Goal: Transaction & Acquisition: Book appointment/travel/reservation

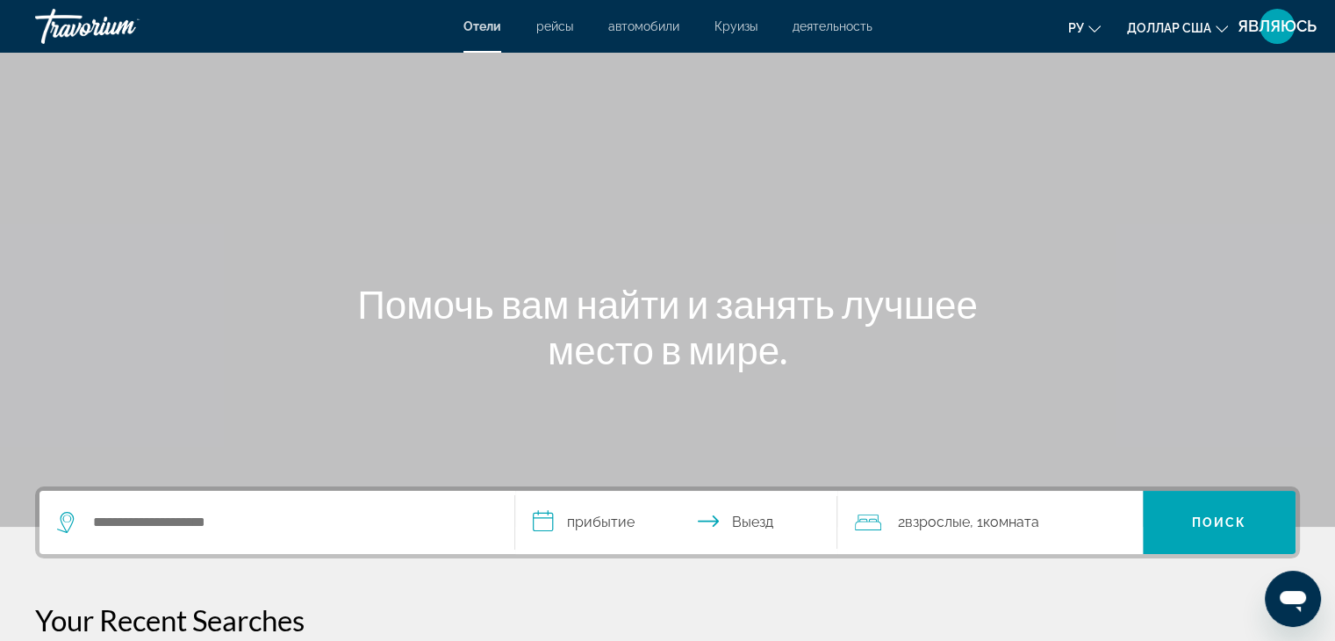
click at [1110, 117] on div "Основное содержание" at bounding box center [667, 263] width 1335 height 527
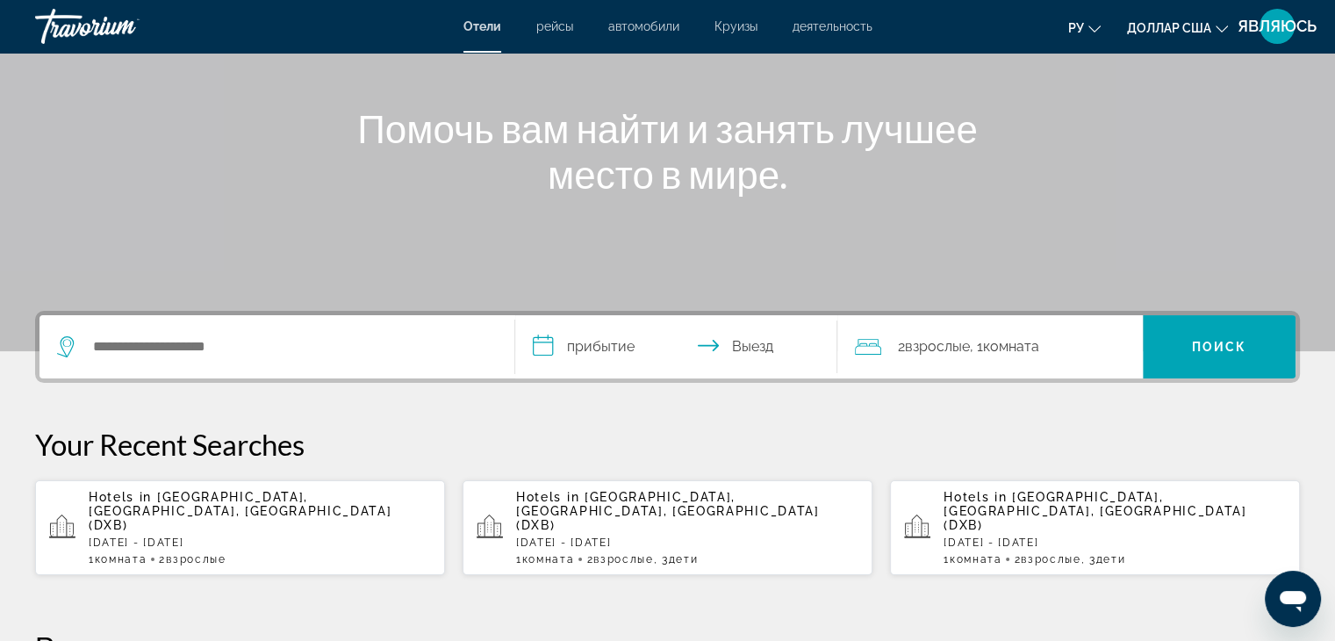
scroll to position [176, 0]
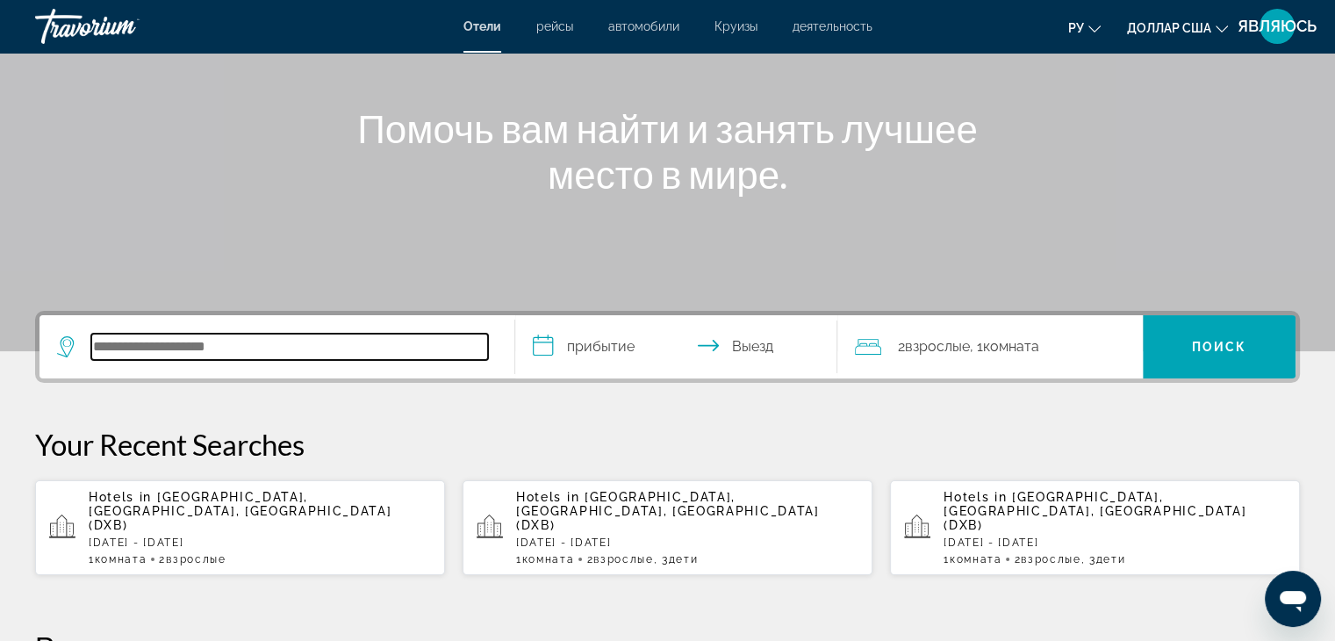
click at [234, 354] on input "Поиск отеля" at bounding box center [289, 347] width 397 height 26
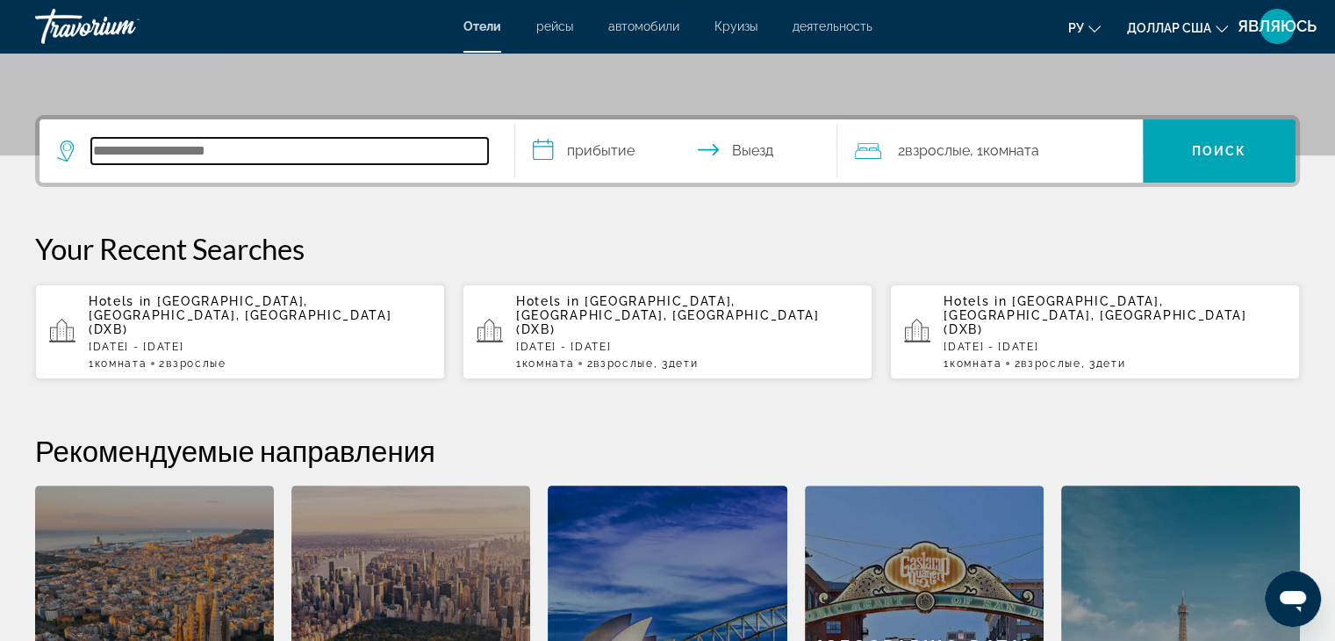
scroll to position [341, 0]
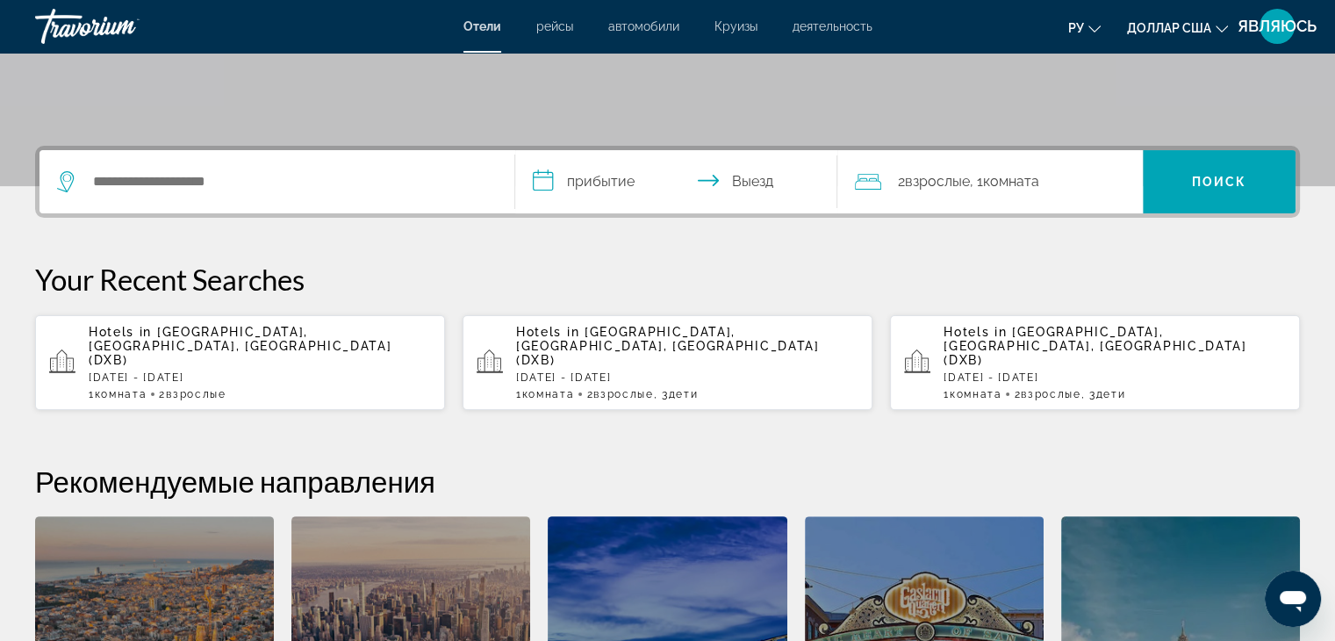
click at [189, 338] on span "[GEOGRAPHIC_DATA], [GEOGRAPHIC_DATA], [GEOGRAPHIC_DATA] (DXB)" at bounding box center [240, 346] width 303 height 42
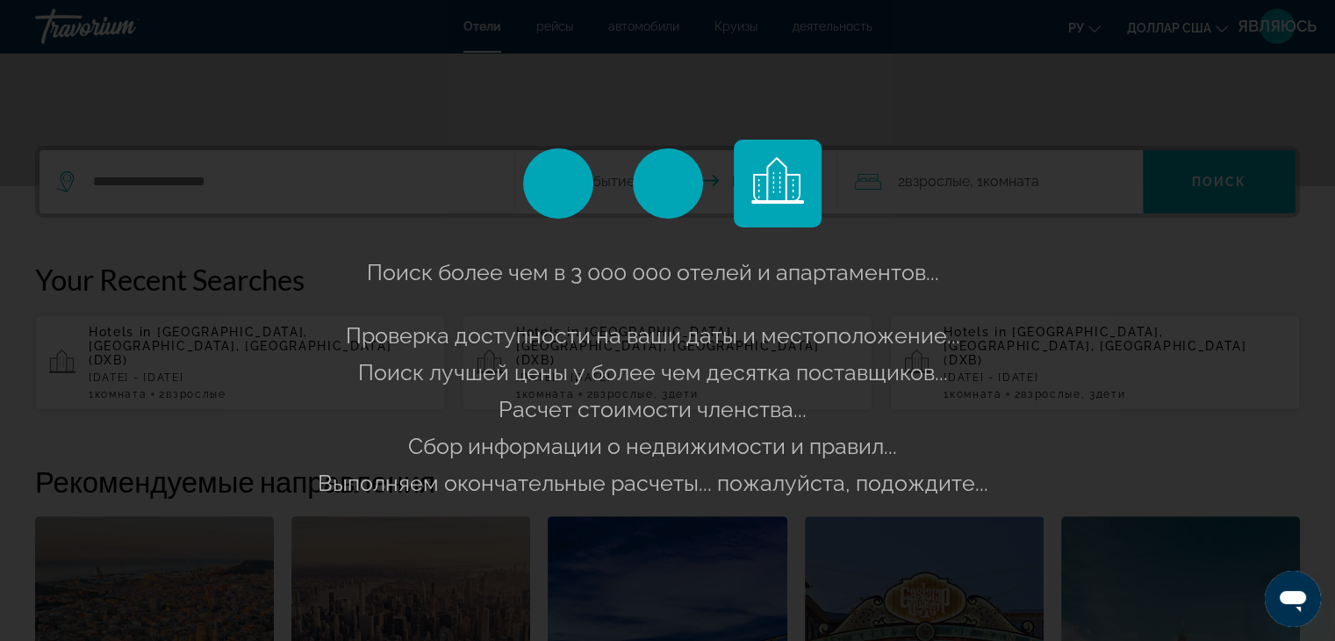
drag, startPoint x: 189, startPoint y: 338, endPoint x: 149, endPoint y: 336, distance: 39.5
click at [149, 336] on div "Поиск более чем в 3 000 000 отелей и апартаментов..." at bounding box center [667, 320] width 1335 height 641
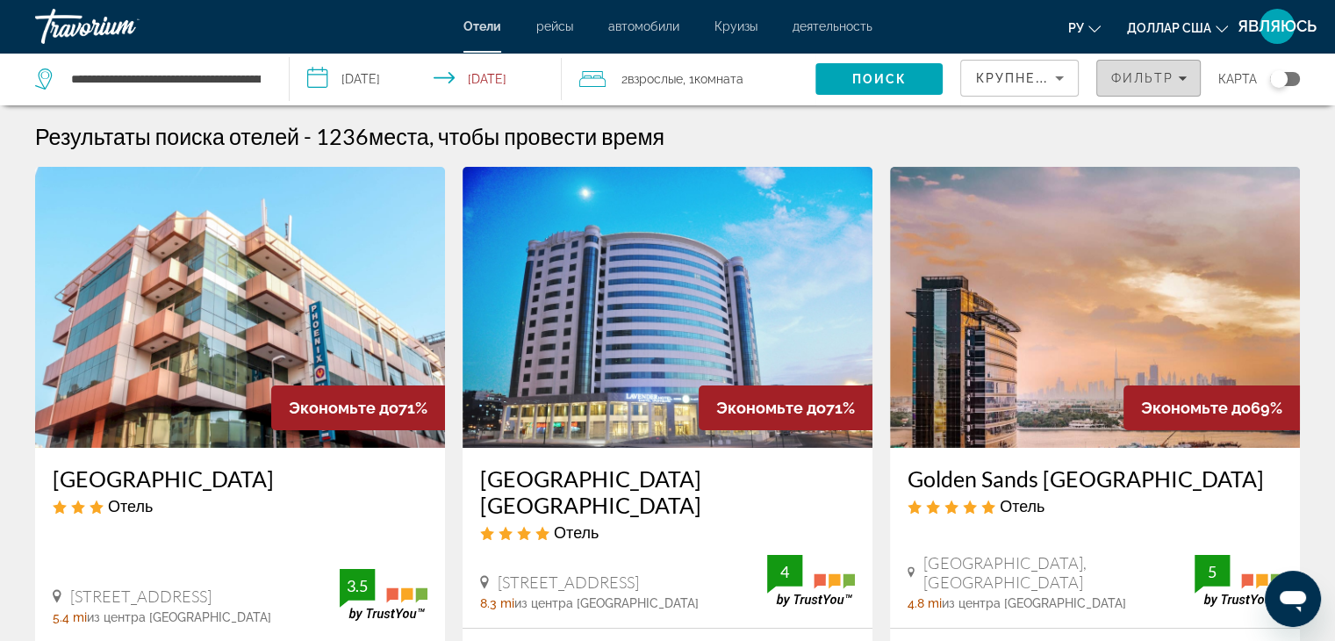
click at [1181, 82] on icon "Filters" at bounding box center [1182, 78] width 9 height 9
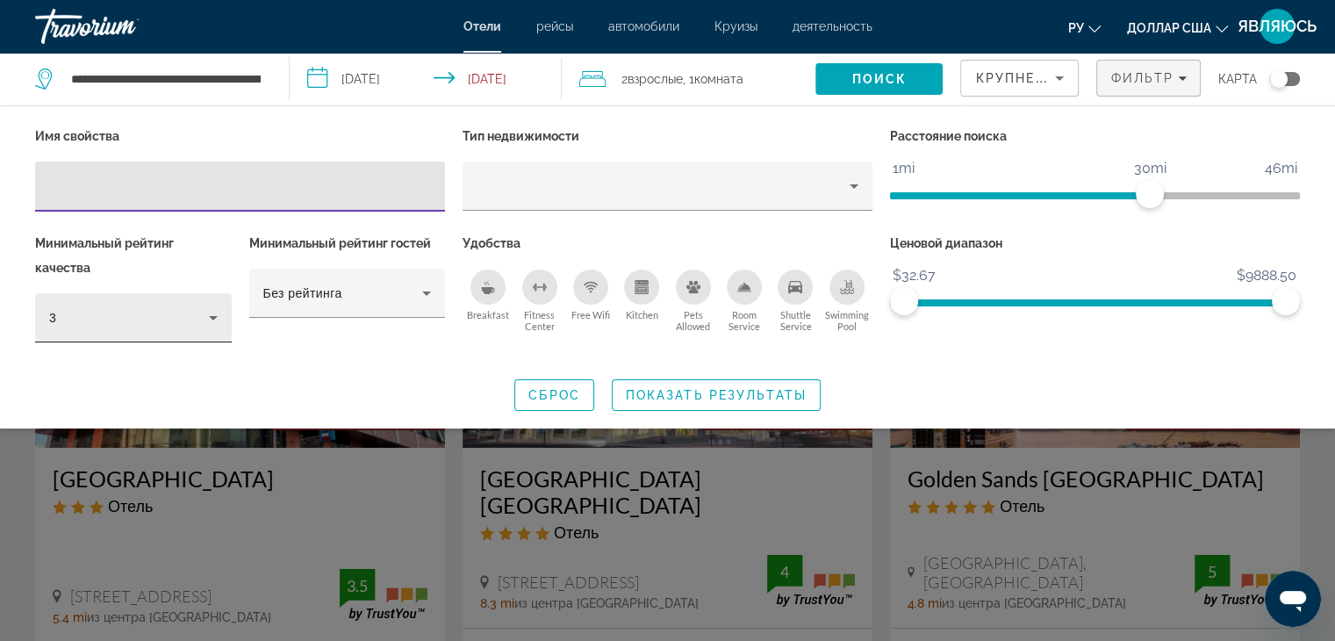
click at [221, 320] on icon "Hotel Filters" at bounding box center [213, 317] width 21 height 21
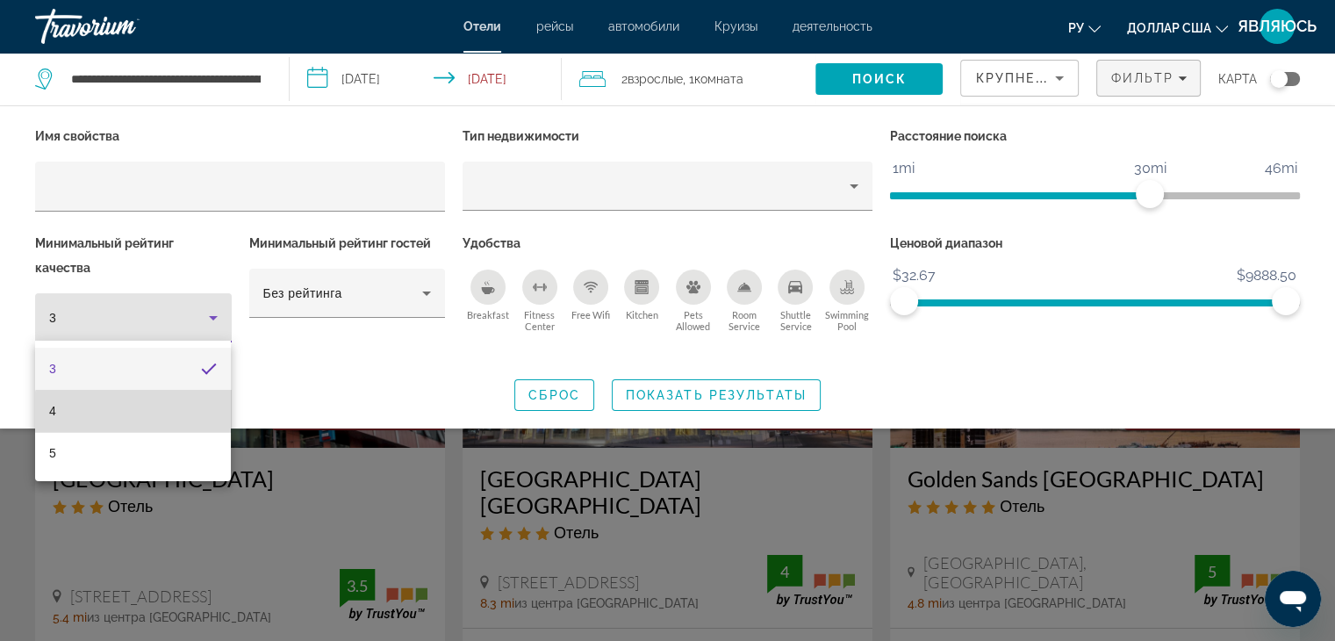
click at [172, 422] on mat-option "4" at bounding box center [133, 411] width 196 height 42
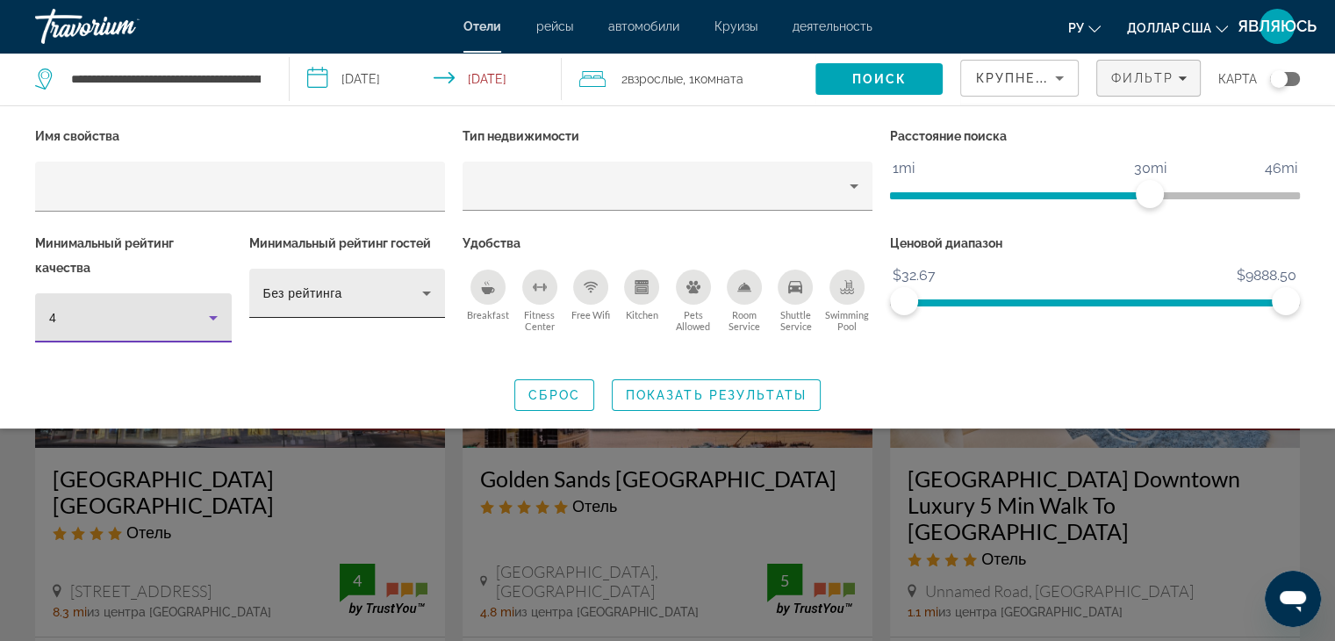
click at [420, 296] on icon "Hotel Filters" at bounding box center [426, 293] width 21 height 21
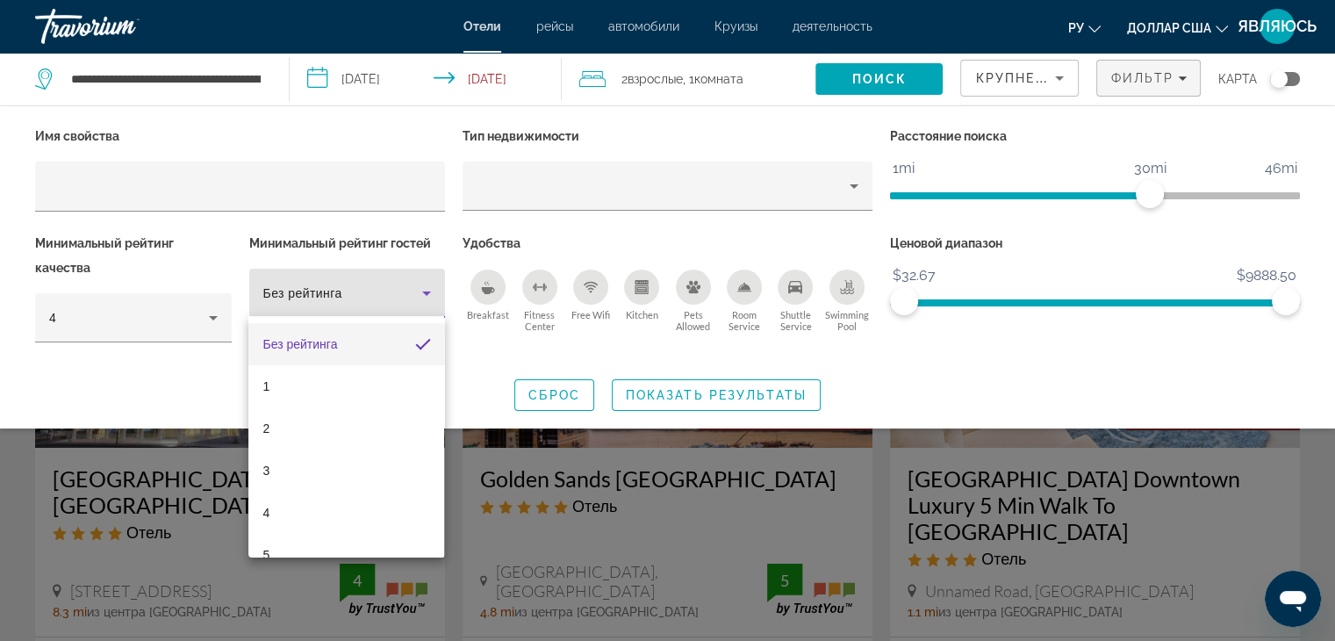
click at [420, 296] on div at bounding box center [667, 320] width 1335 height 641
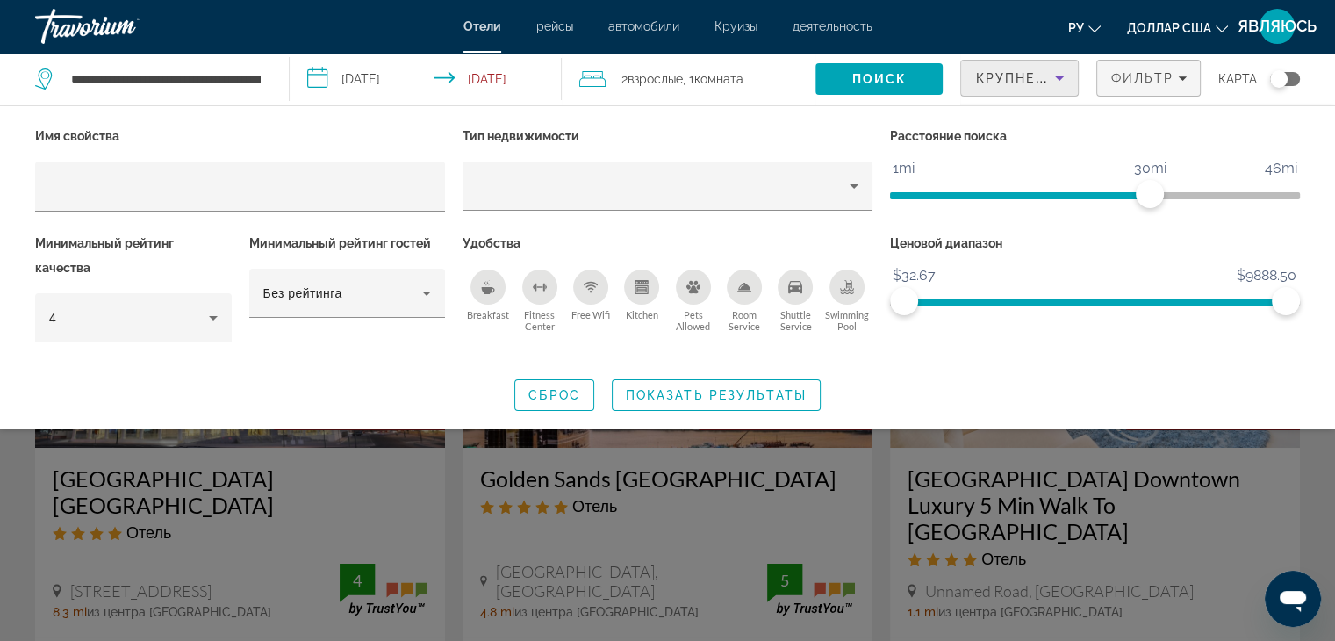
click at [1070, 72] on icon "Sort by" at bounding box center [1059, 78] width 21 height 21
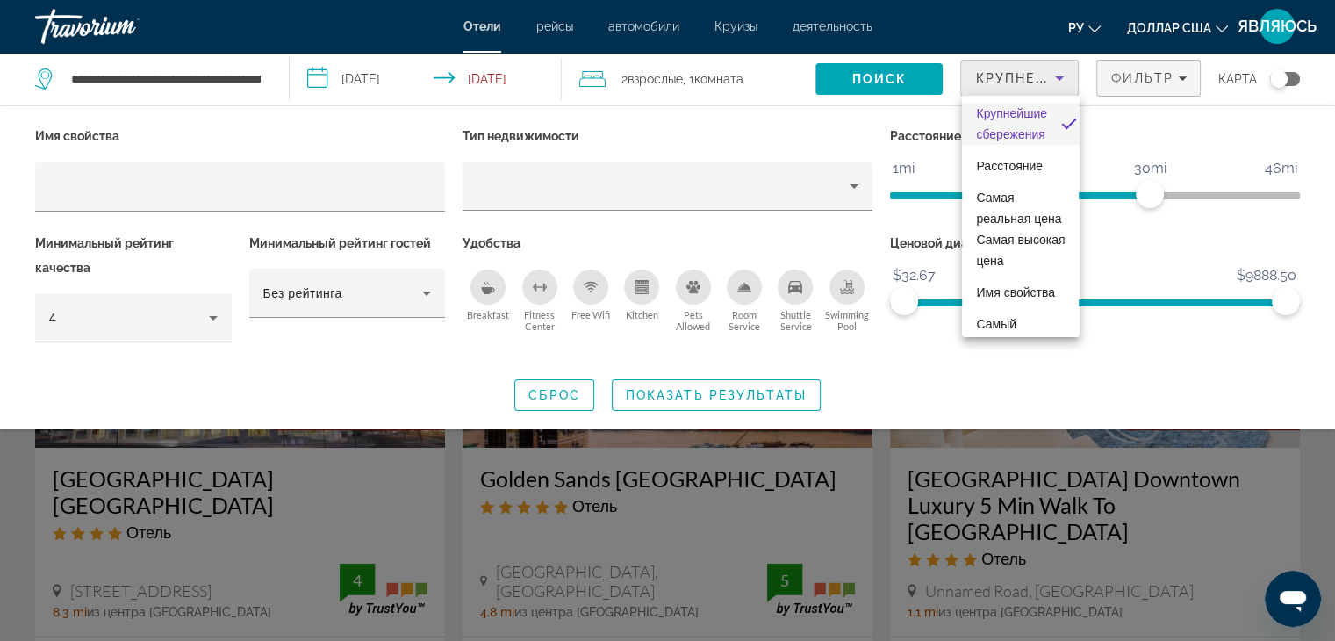
click at [1025, 361] on div at bounding box center [667, 320] width 1335 height 641
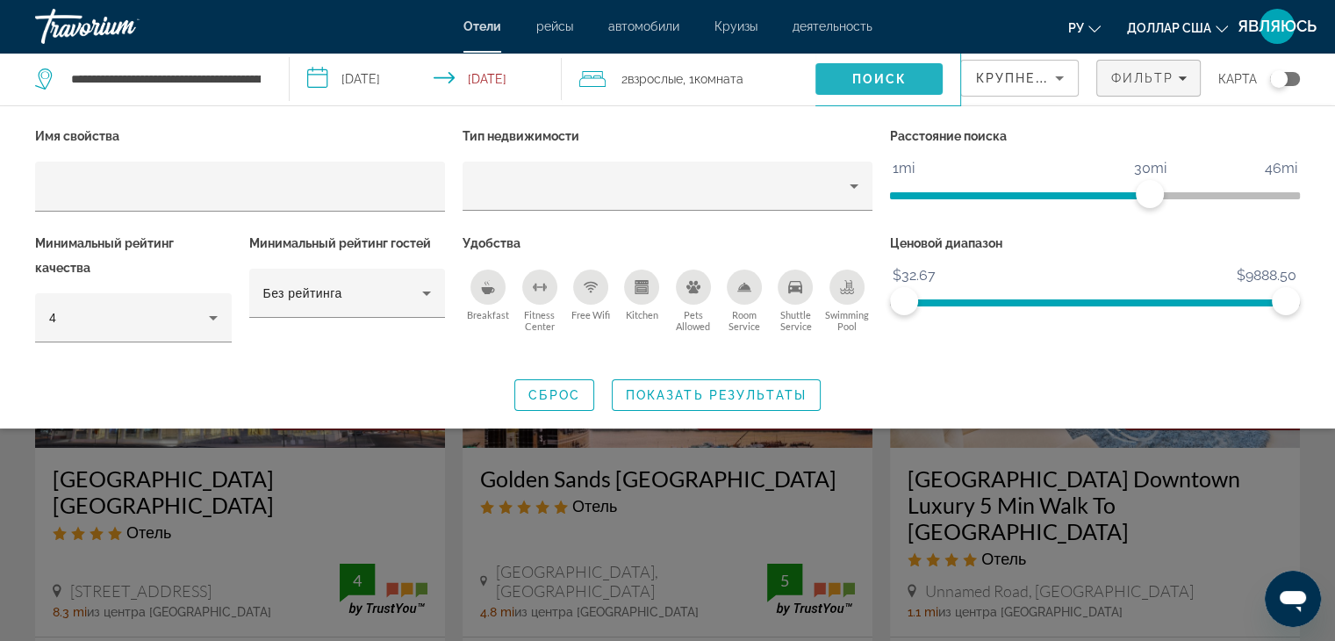
click at [902, 78] on span "Поиск" at bounding box center [879, 79] width 55 height 14
click at [735, 389] on span "Показать результаты" at bounding box center [716, 395] width 181 height 14
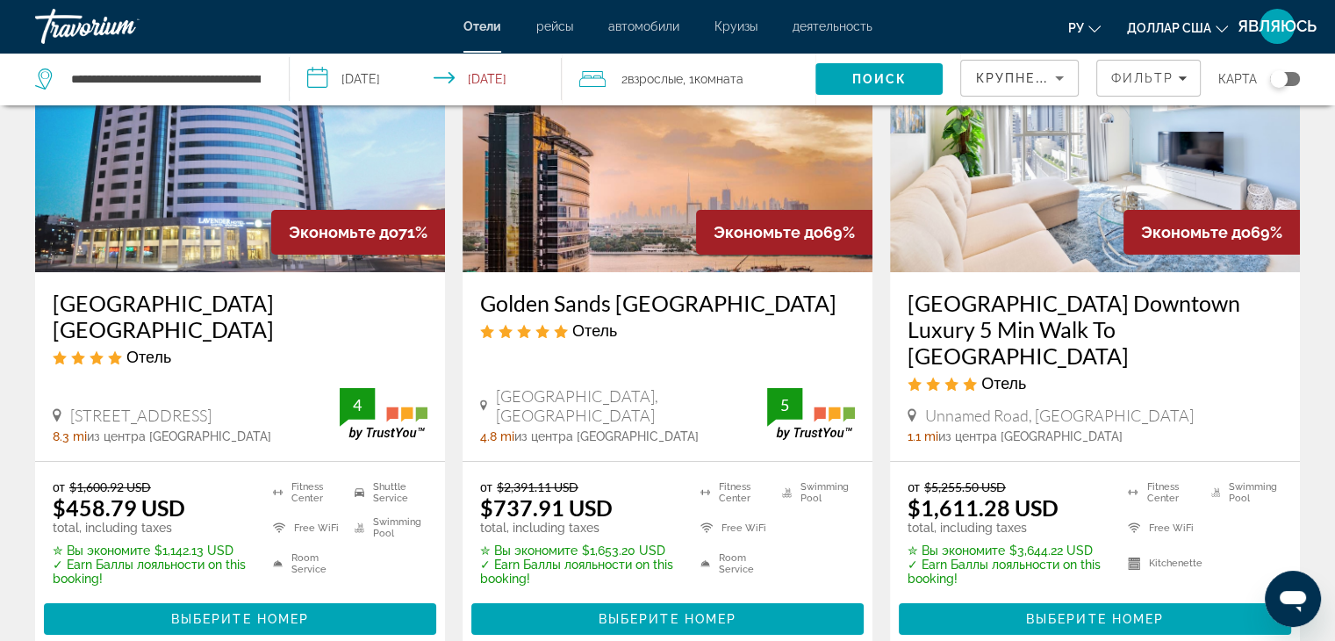
scroll to position [88, 0]
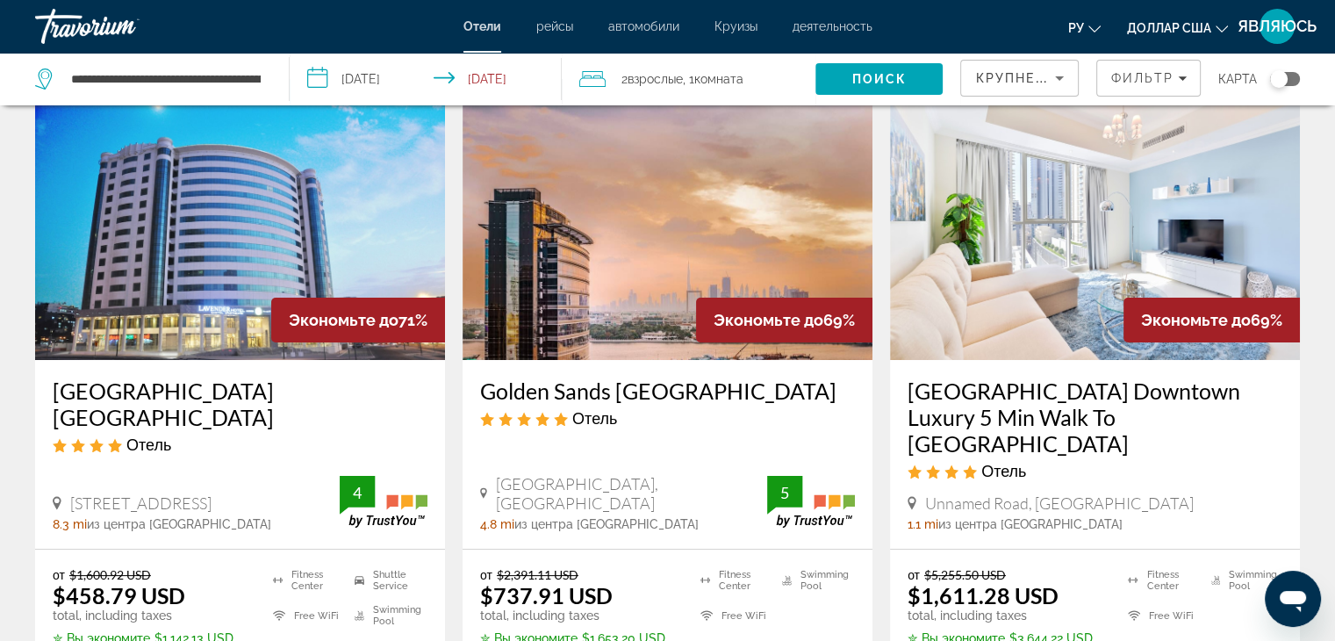
click at [359, 391] on h3 "[GEOGRAPHIC_DATA] [GEOGRAPHIC_DATA]" at bounding box center [240, 403] width 375 height 53
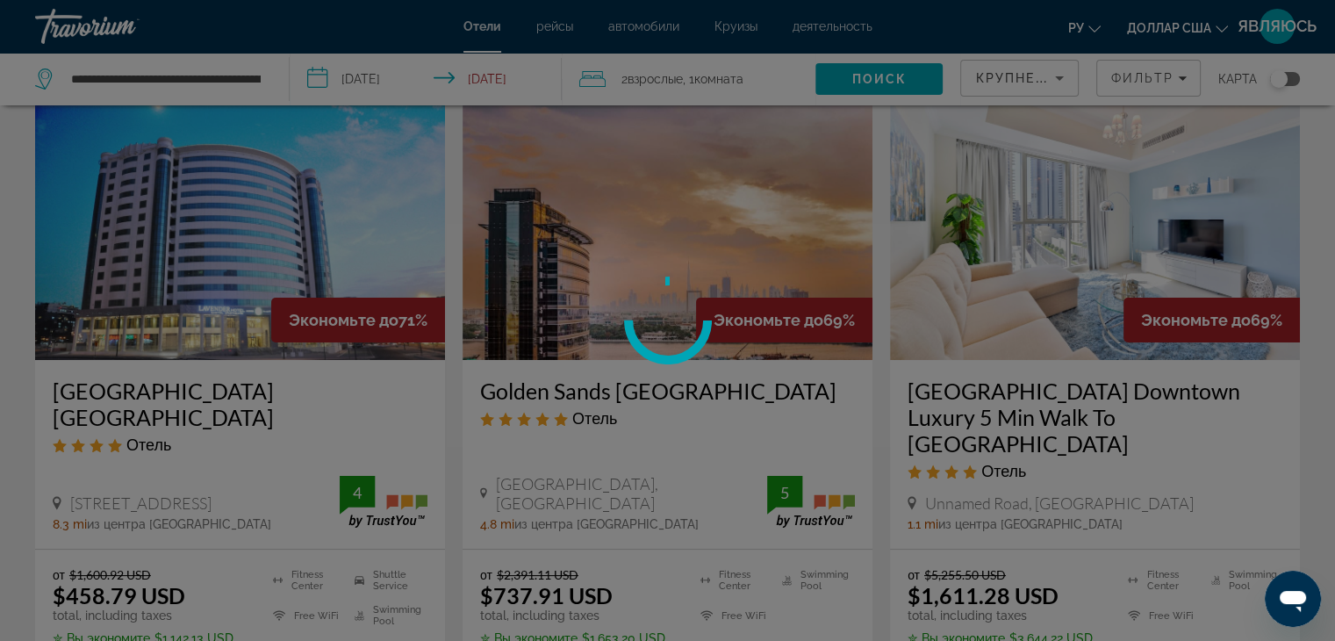
click at [359, 391] on div at bounding box center [667, 320] width 1335 height 641
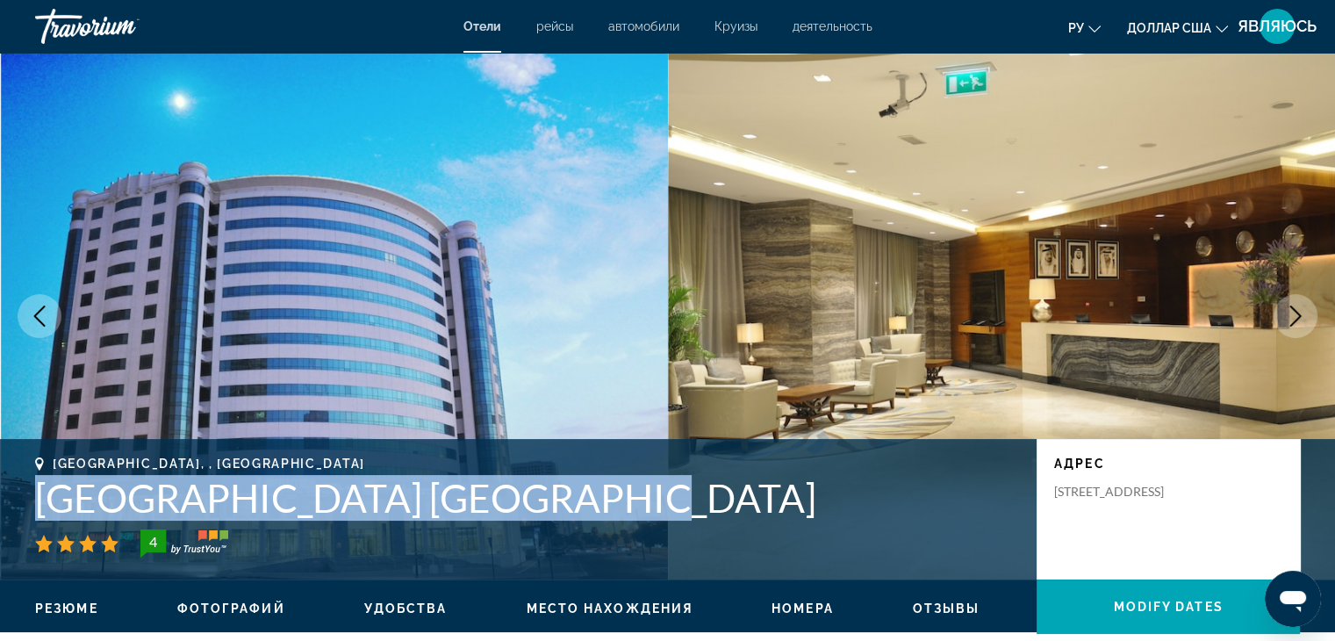
drag, startPoint x: 571, startPoint y: 495, endPoint x: 28, endPoint y: 510, distance: 542.7
click at [25, 510] on div "[GEOGRAPHIC_DATA], , [GEOGRAPHIC_DATA] [GEOGRAPHIC_DATA] [GEOGRAPHIC_DATA] 4 ад…" at bounding box center [667, 508] width 1335 height 105
copy h1 "[GEOGRAPHIC_DATA] [GEOGRAPHIC_DATA]"
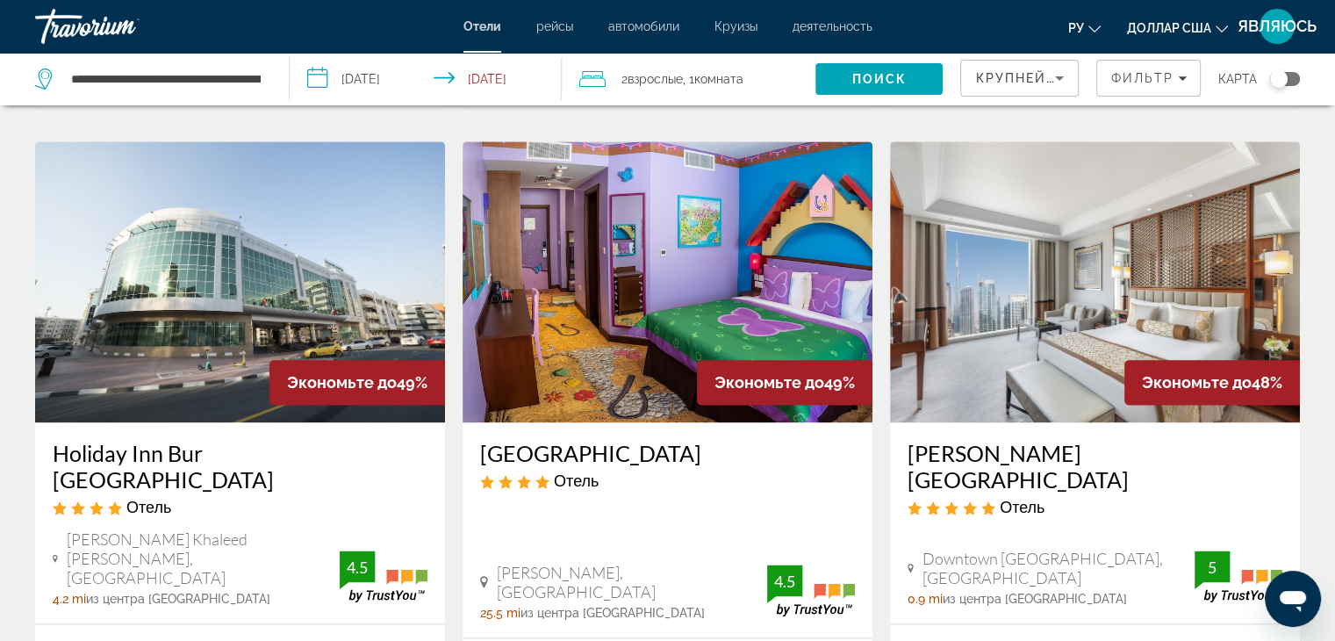
scroll to position [2107, 0]
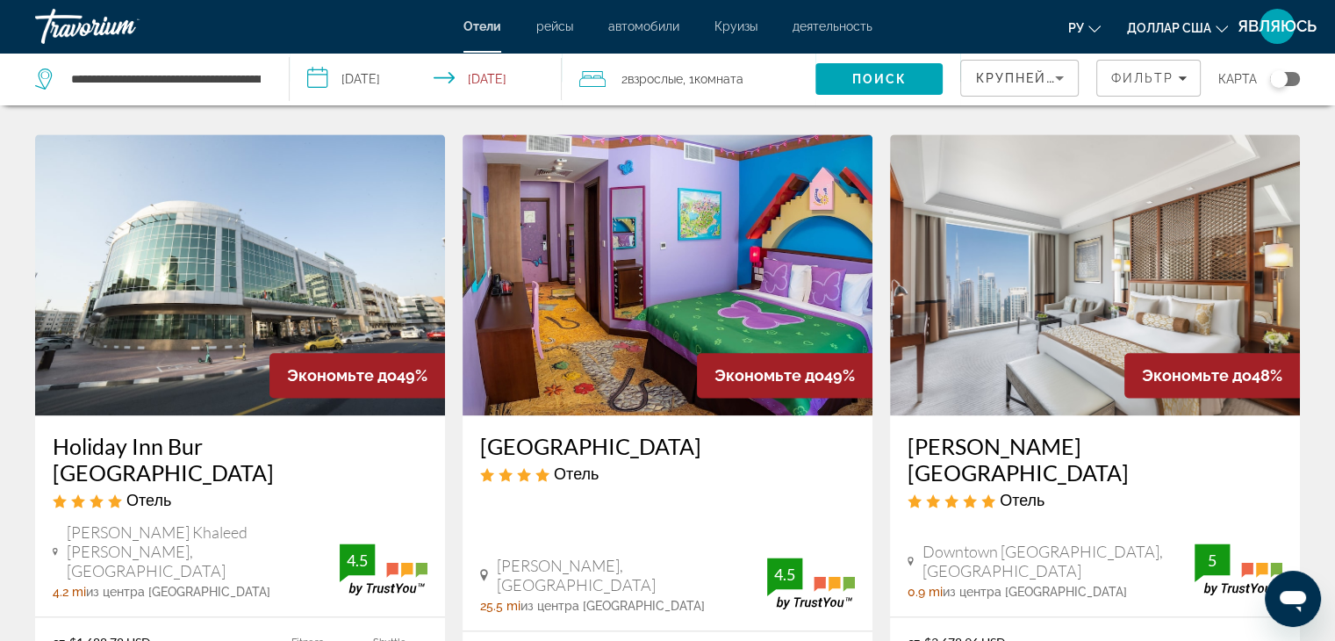
click at [118, 433] on h3 "Holiday Inn Bur [GEOGRAPHIC_DATA]" at bounding box center [240, 459] width 375 height 53
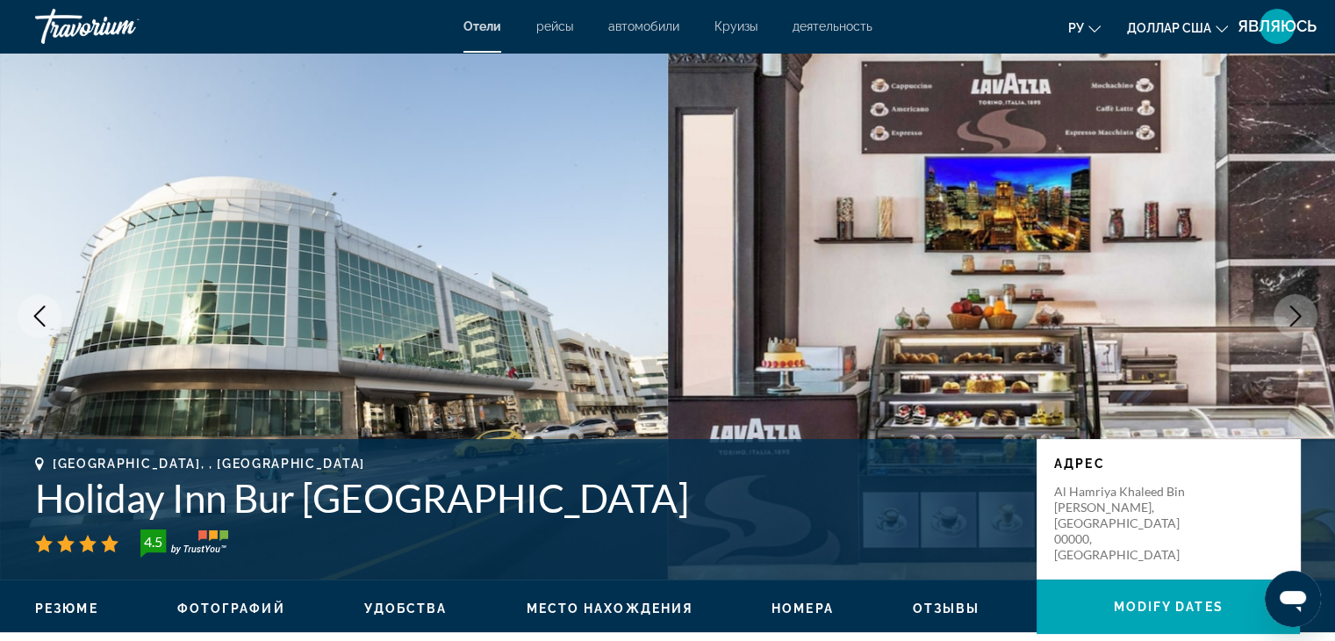
scroll to position [176, 0]
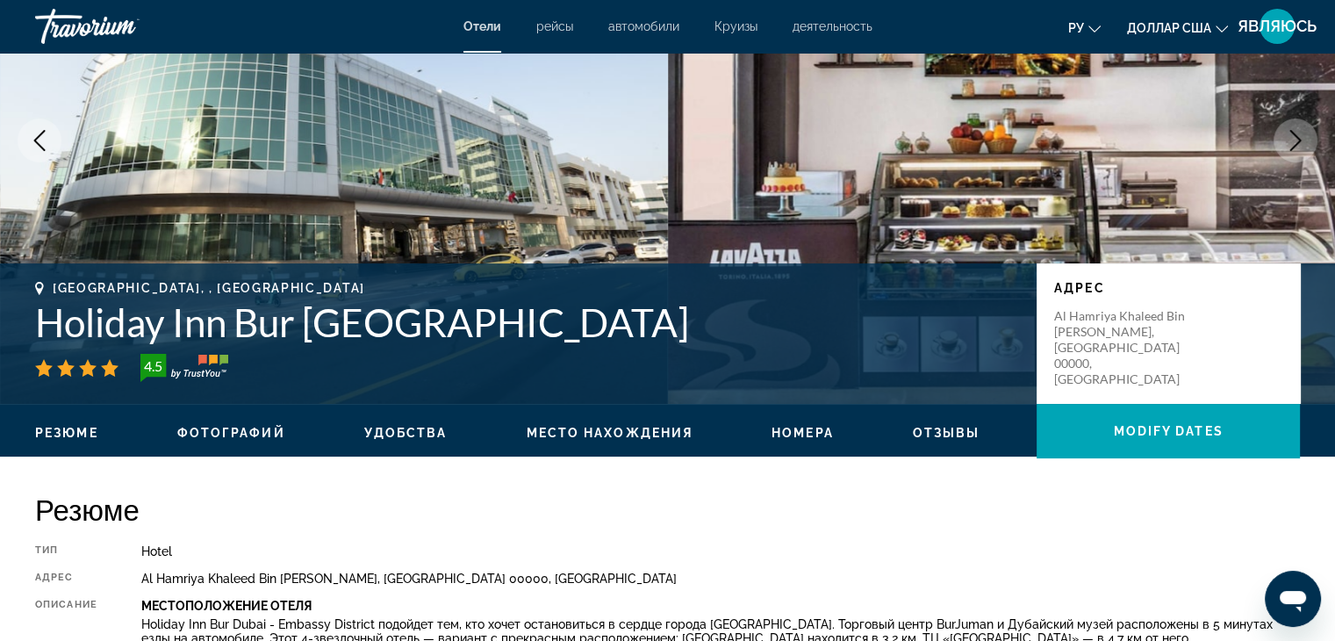
drag, startPoint x: 709, startPoint y: 314, endPoint x: 11, endPoint y: 327, distance: 698.8
click at [11, 327] on div "[GEOGRAPHIC_DATA], , [GEOGRAPHIC_DATA] [GEOGRAPHIC_DATA] Bur [GEOGRAPHIC_DATA] …" at bounding box center [667, 333] width 1335 height 105
copy h1 "Holiday Inn Bur [GEOGRAPHIC_DATA]"
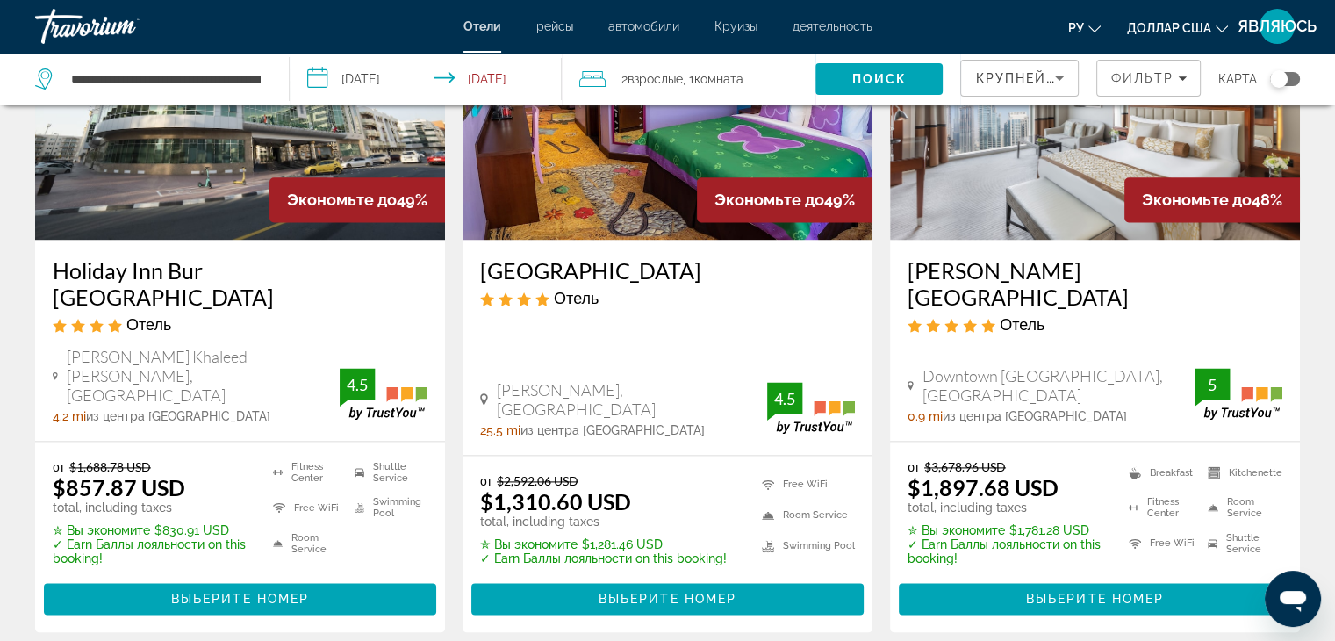
scroll to position [2458, 0]
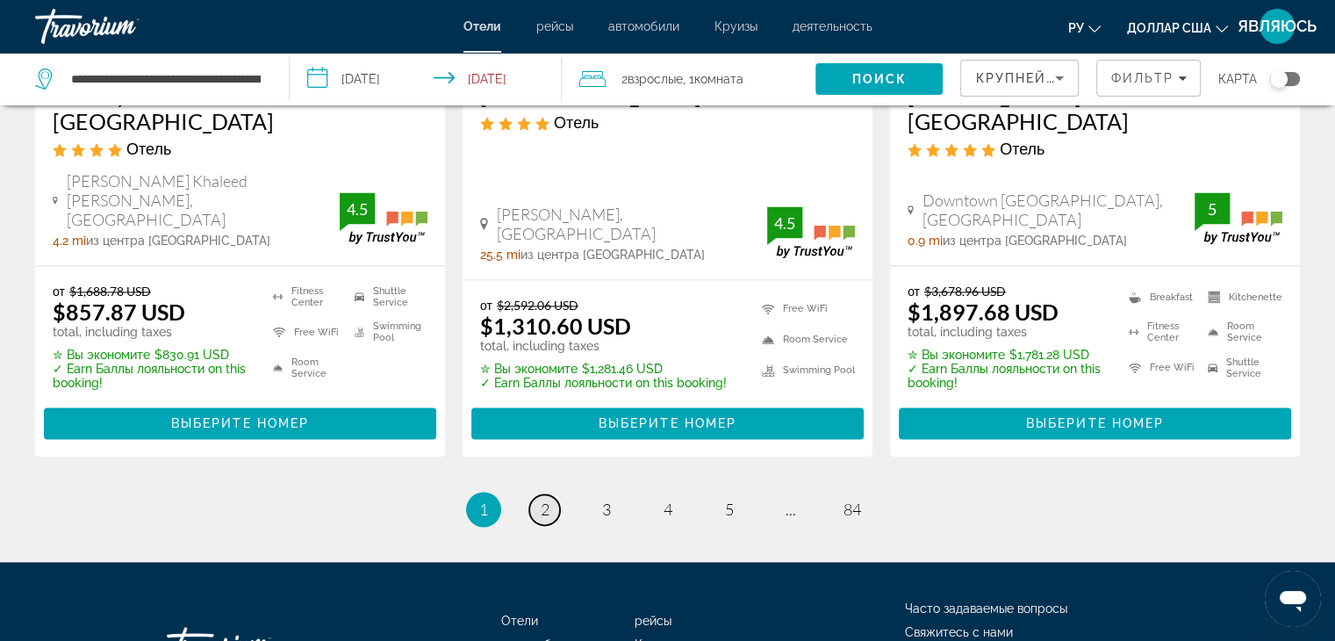
click at [544, 499] on span "2" at bounding box center [545, 508] width 9 height 19
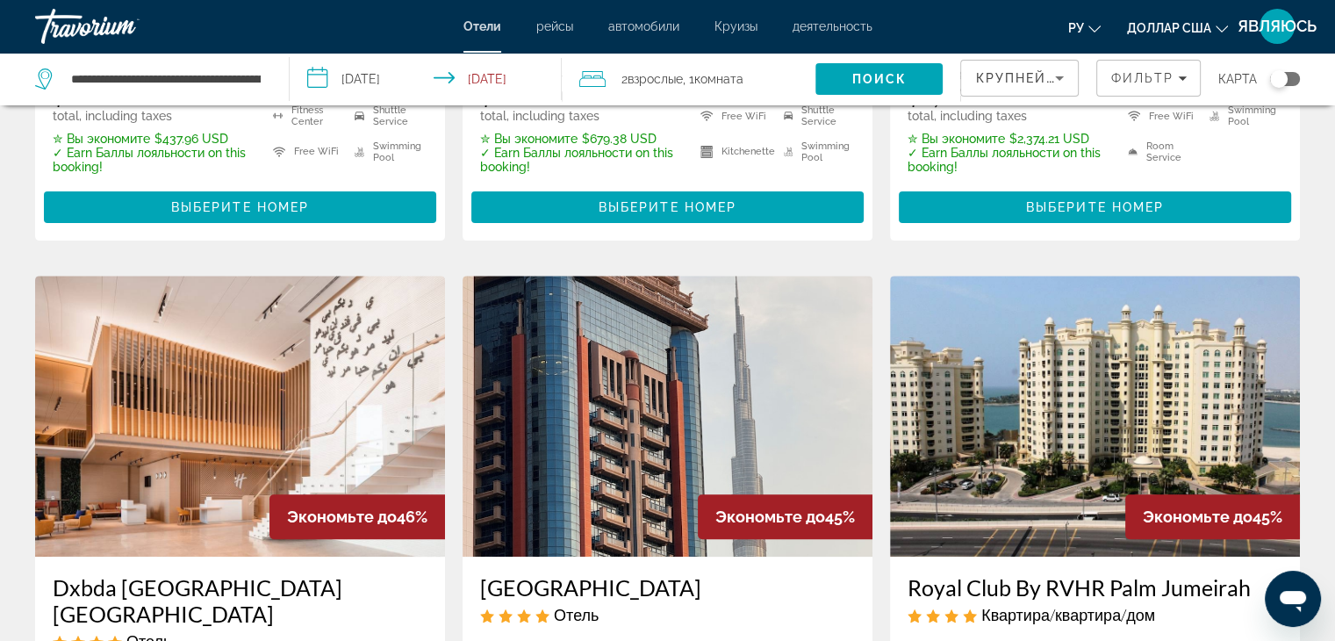
scroll to position [614, 0]
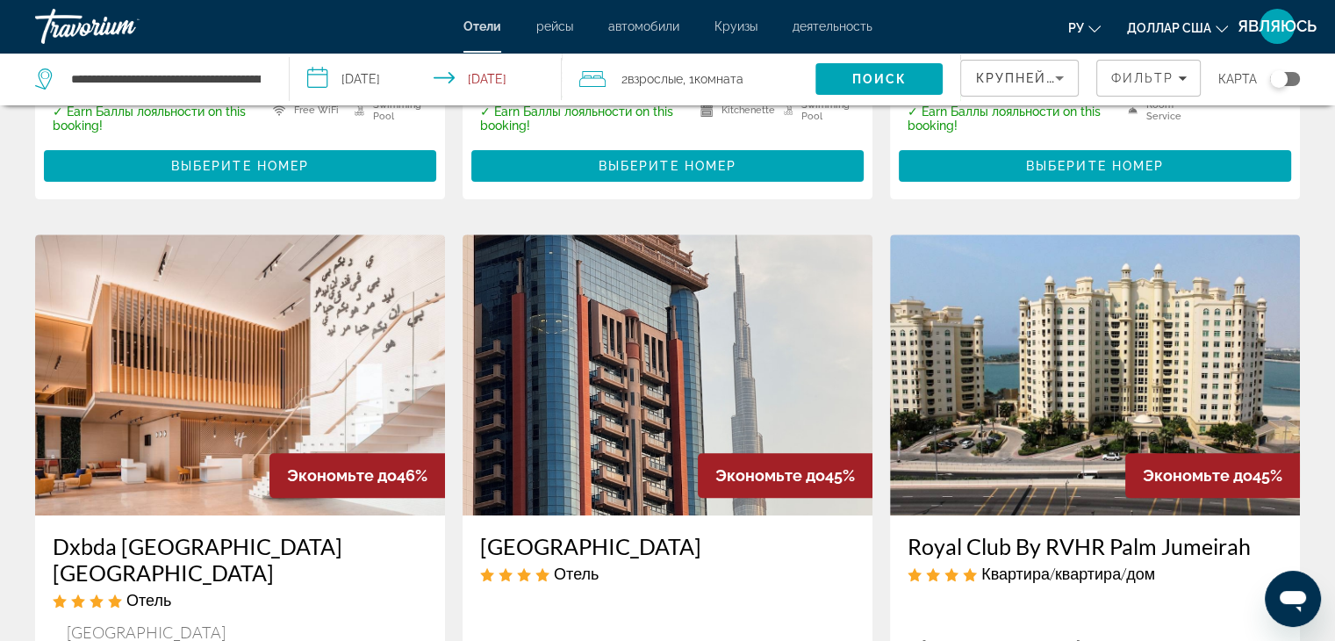
click at [691, 533] on h3 "[GEOGRAPHIC_DATA]" at bounding box center [667, 546] width 375 height 26
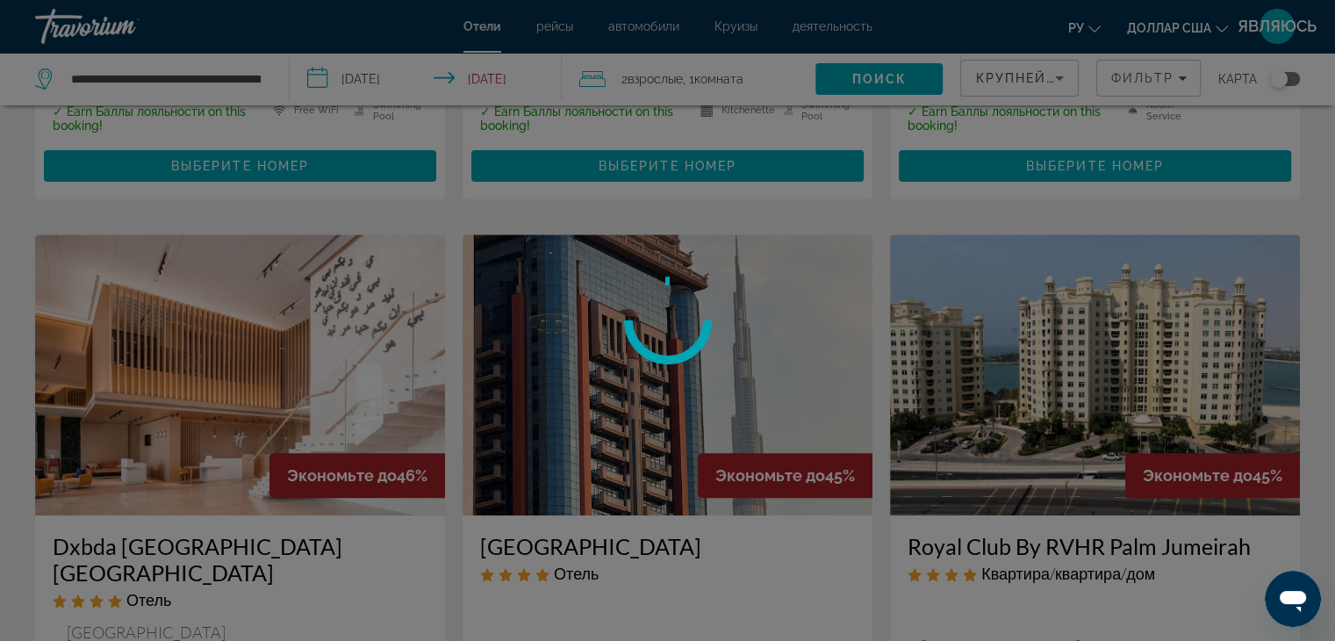
click at [691, 531] on div at bounding box center [667, 320] width 1335 height 641
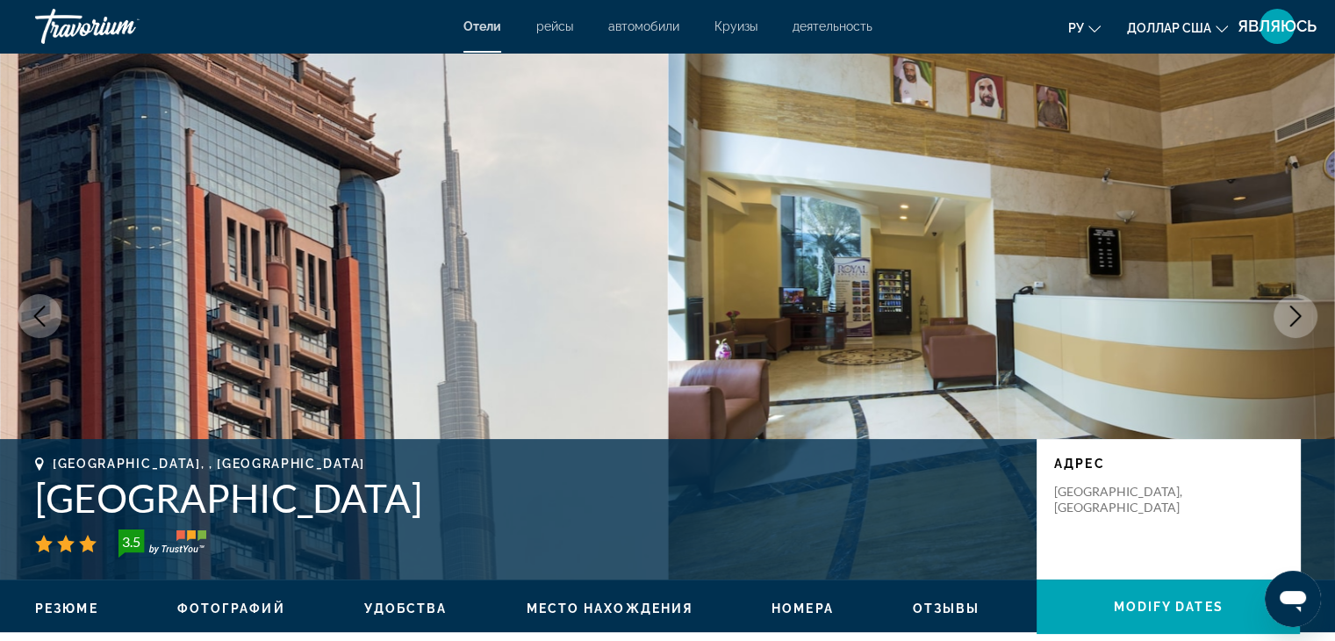
drag, startPoint x: 408, startPoint y: 492, endPoint x: 50, endPoint y: 471, distance: 358.7
click at [50, 471] on div "[GEOGRAPHIC_DATA], , [GEOGRAPHIC_DATA] [GEOGRAPHIC_DATA] 3.5" at bounding box center [527, 506] width 984 height 101
click at [446, 497] on h1 "[GEOGRAPHIC_DATA]" at bounding box center [527, 498] width 984 height 46
drag, startPoint x: 410, startPoint y: 497, endPoint x: 4, endPoint y: 499, distance: 406.4
click at [2, 500] on div "[GEOGRAPHIC_DATA], , [GEOGRAPHIC_DATA] [GEOGRAPHIC_DATA] 3.5 адрес [STREET_ADDR…" at bounding box center [667, 508] width 1335 height 105
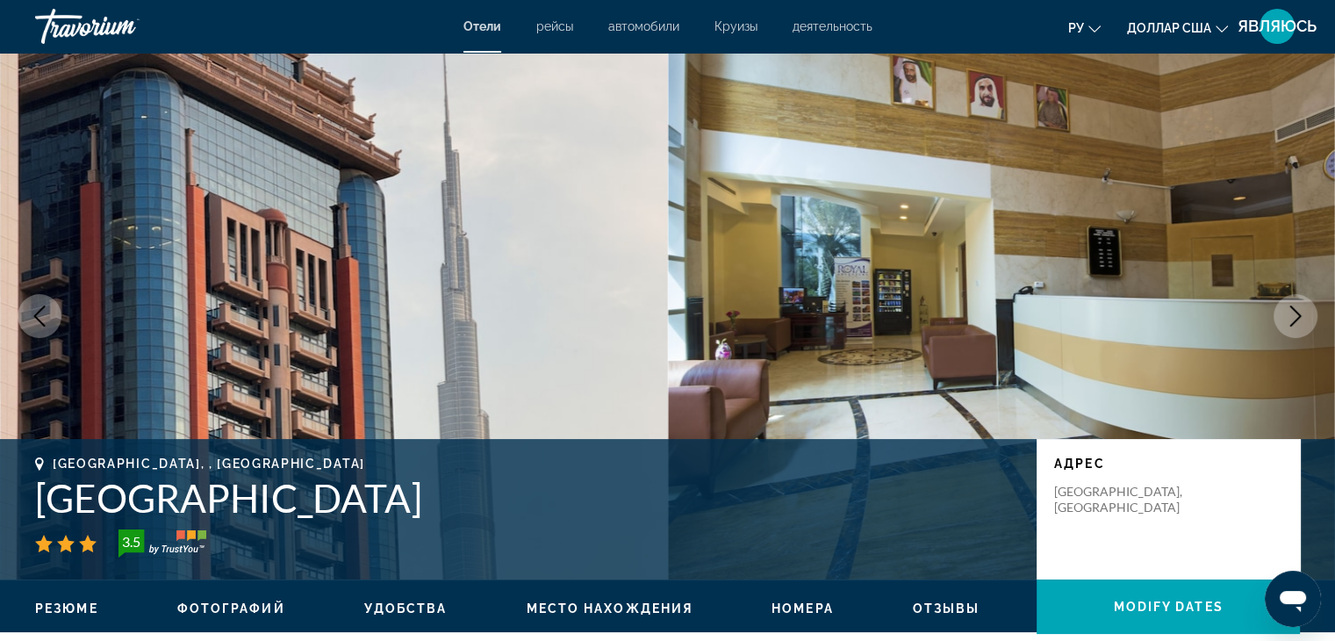
copy h1 "[GEOGRAPHIC_DATA]"
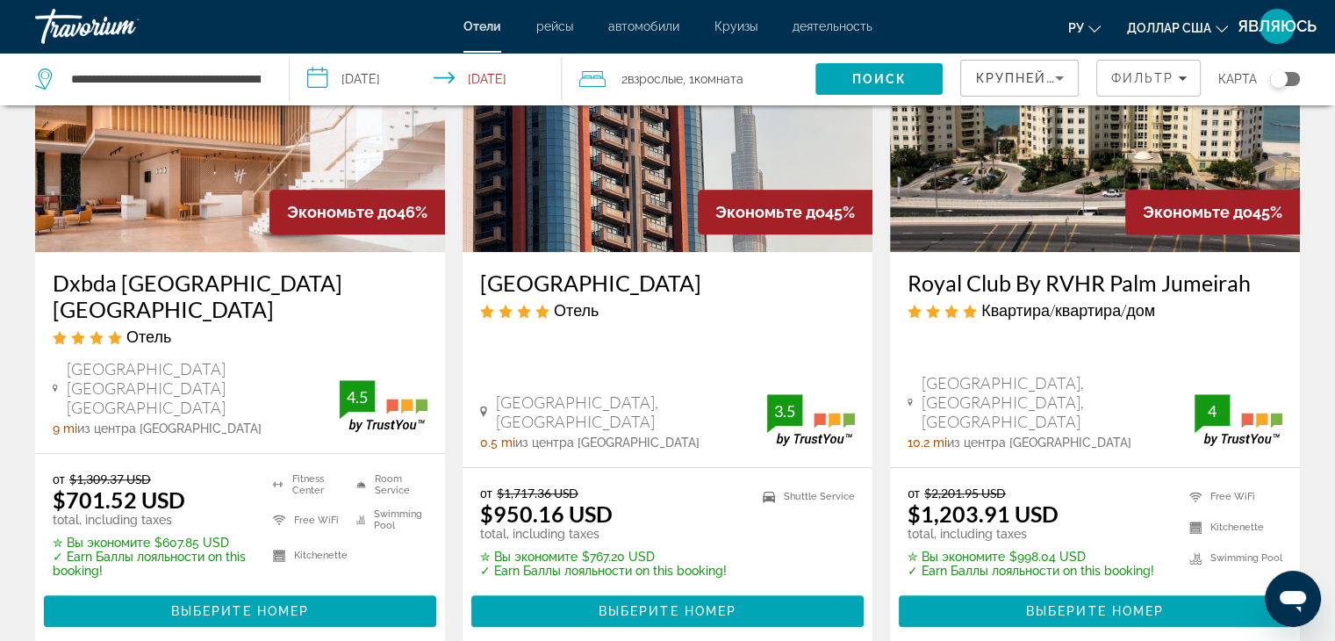
scroll to position [790, 0]
